Goal: Task Accomplishment & Management: Complete application form

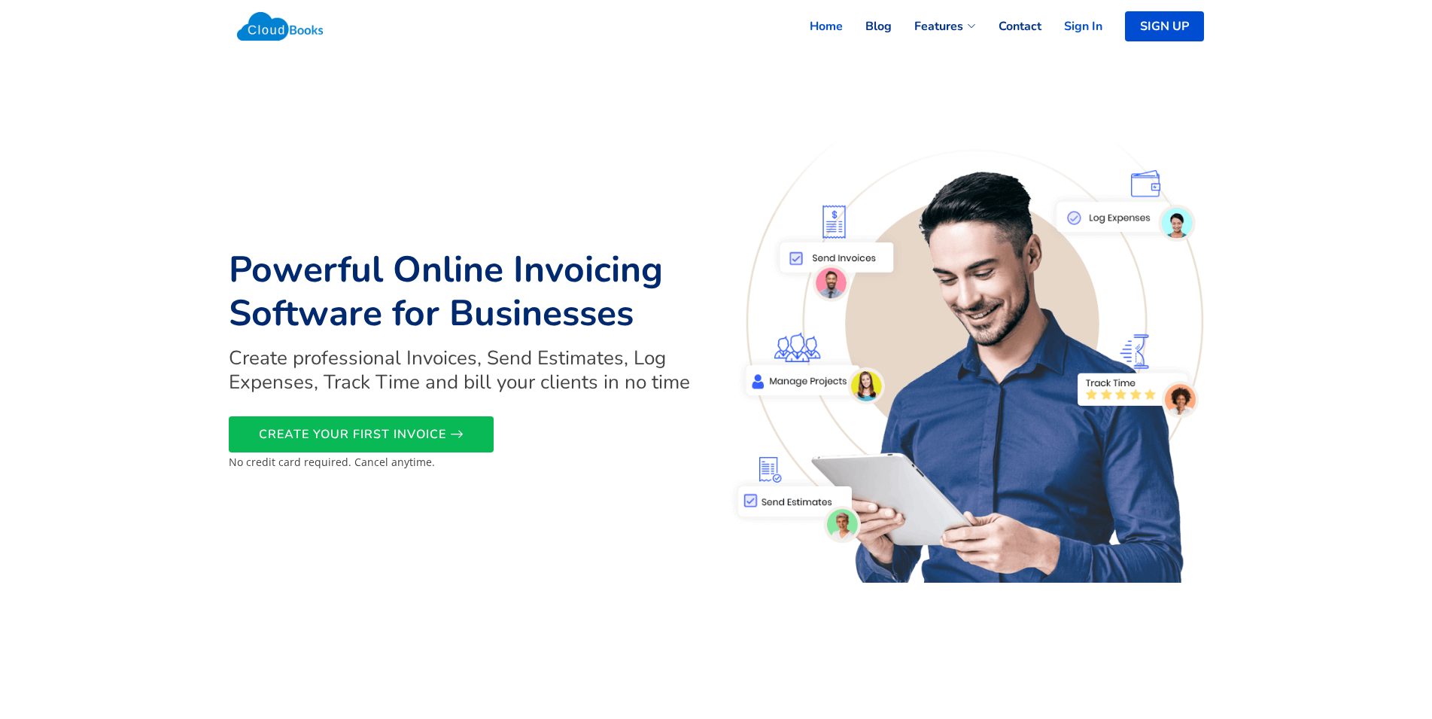
click at [1088, 28] on link "Sign In" at bounding box center [1072, 26] width 61 height 33
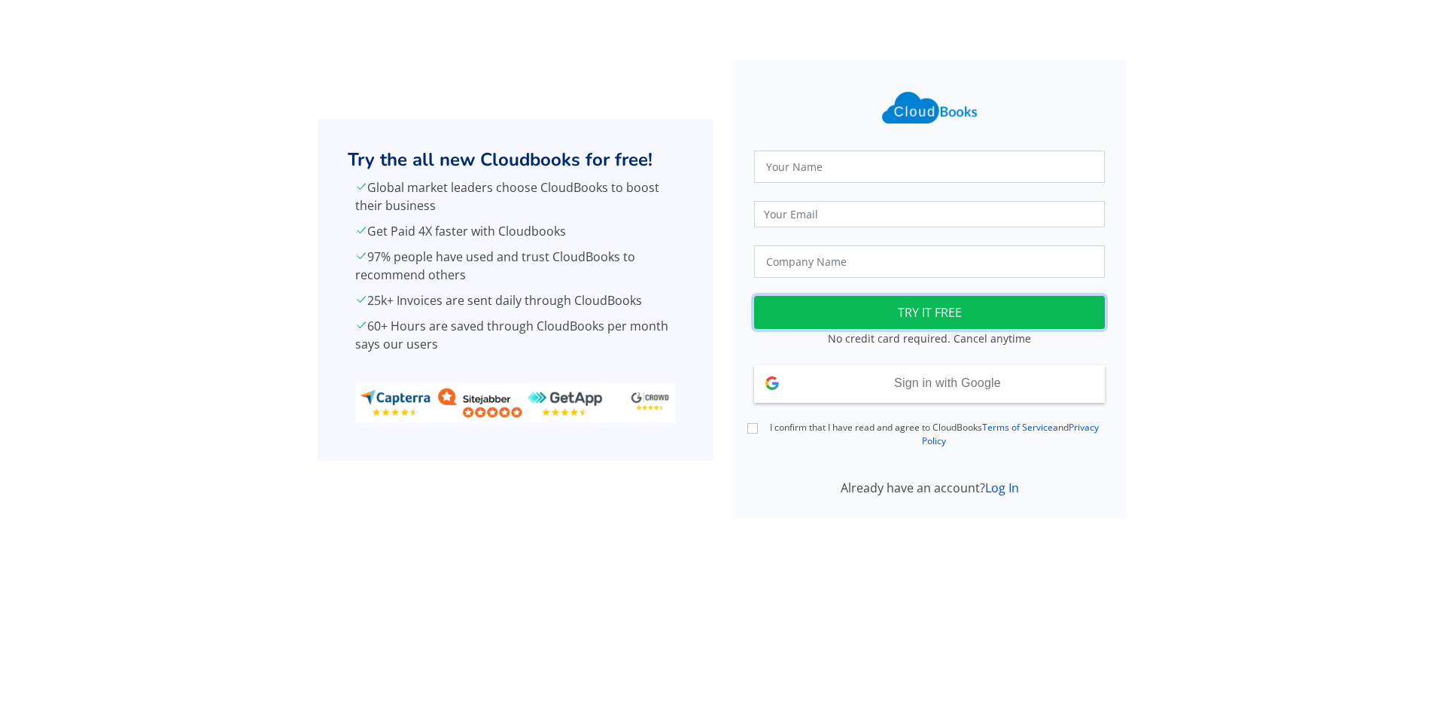
click at [988, 318] on button "TRY IT FREE" at bounding box center [929, 312] width 351 height 33
click at [975, 383] on span "Sign in with Google" at bounding box center [947, 382] width 107 height 13
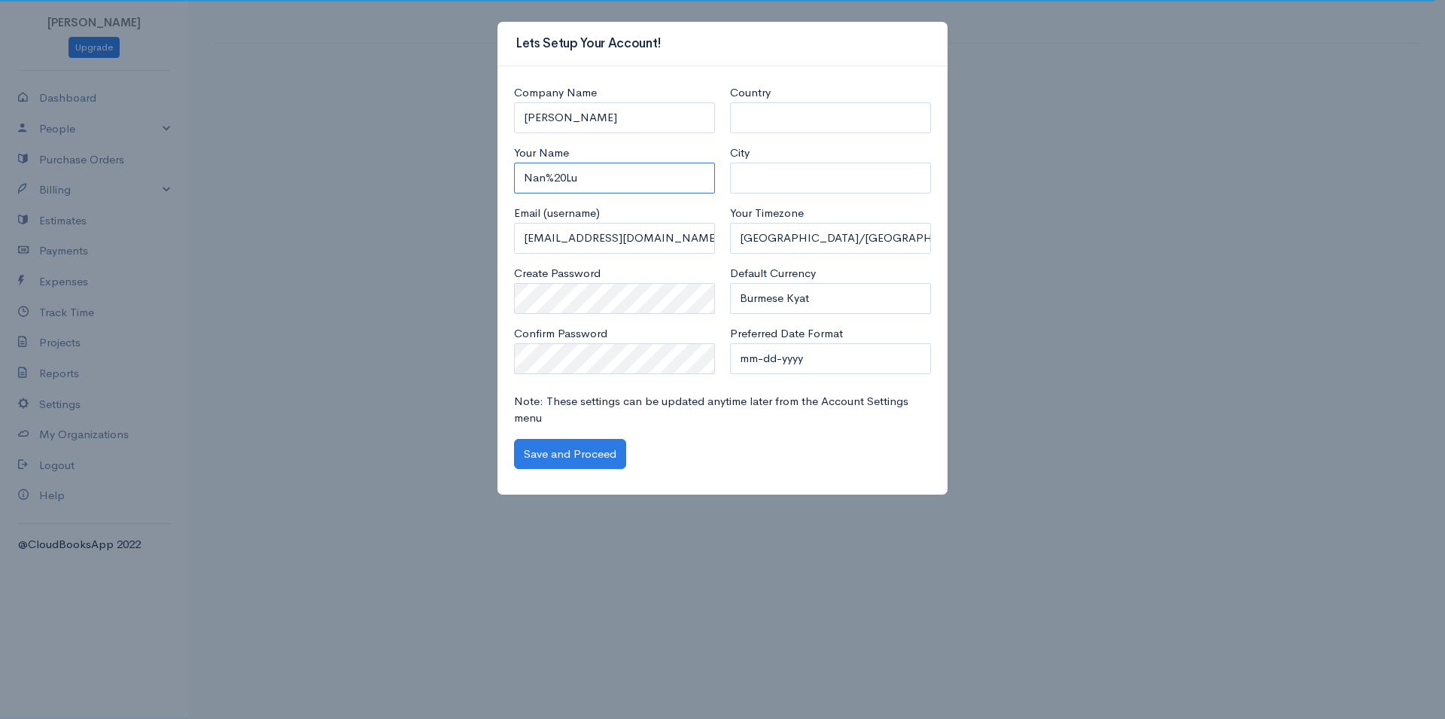
click at [671, 180] on input "Nan%20Lu" at bounding box center [614, 178] width 201 height 31
click at [730, 102] on select "[GEOGRAPHIC_DATA] [GEOGRAPHIC_DATA] [GEOGRAPHIC_DATA] [GEOGRAPHIC_DATA] [GEOGRA…" at bounding box center [830, 117] width 201 height 31
select select "[GEOGRAPHIC_DATA]"
click option "[GEOGRAPHIC_DATA]" at bounding box center [0, 0] width 0 height 0
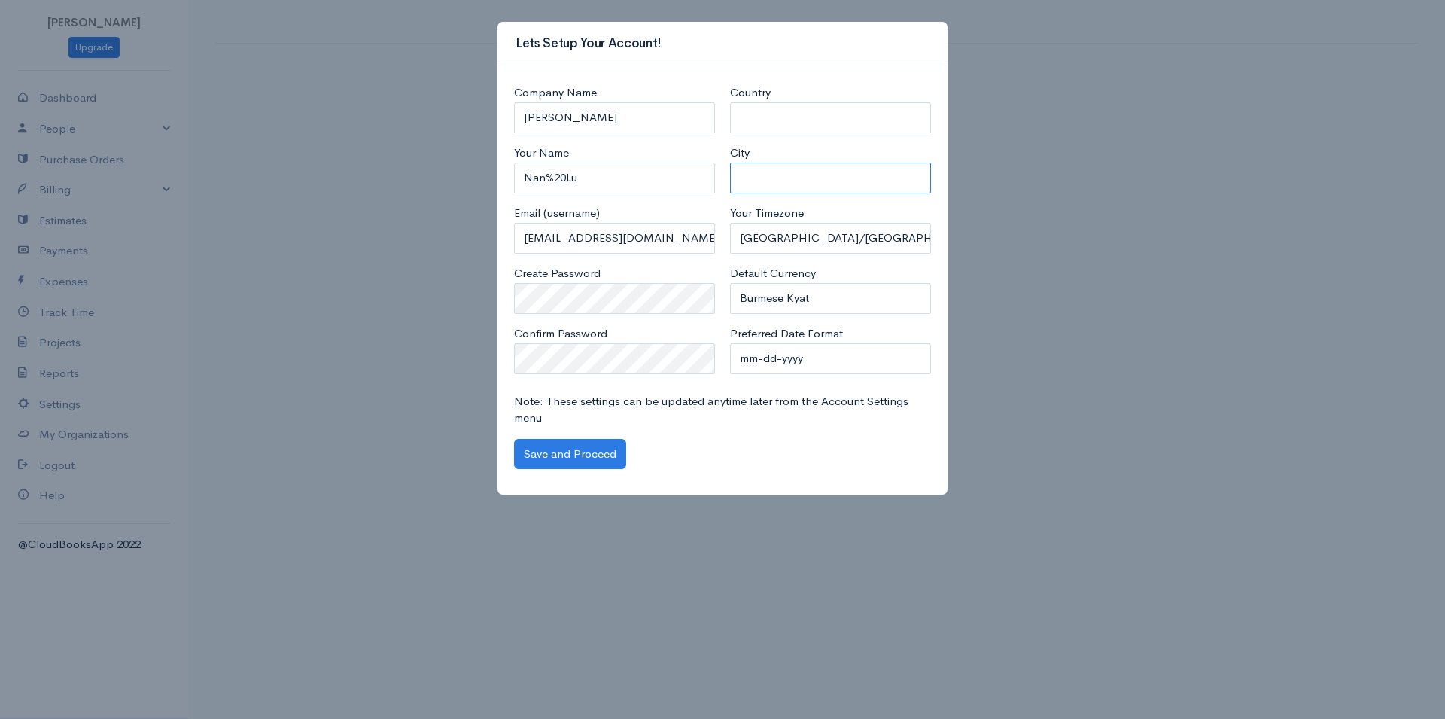
click at [860, 173] on input "City" at bounding box center [830, 178] width 201 height 31
click at [730, 223] on select "[GEOGRAPHIC_DATA]/[GEOGRAPHIC_DATA] [GEOGRAPHIC_DATA]/[GEOGRAPHIC_DATA] [GEOGRA…" at bounding box center [830, 238] width 201 height 31
click at [854, 233] on select "[GEOGRAPHIC_DATA]/[GEOGRAPHIC_DATA] [GEOGRAPHIC_DATA]/[GEOGRAPHIC_DATA] [GEOGRA…" at bounding box center [830, 238] width 201 height 31
click at [730, 343] on select "mm-dd-yyyy mm/dd/yyyy dd-mm-yyyy dd/mm/yyyy yyyy-mm-dd yyyy/mm/dd" at bounding box center [830, 358] width 201 height 31
click at [848, 352] on select "mm-dd-yyyy mm/dd/yyyy dd-mm-yyyy dd/mm/yyyy yyyy-mm-dd yyyy/mm/dd" at bounding box center [830, 358] width 201 height 31
